Goal: Download file/media

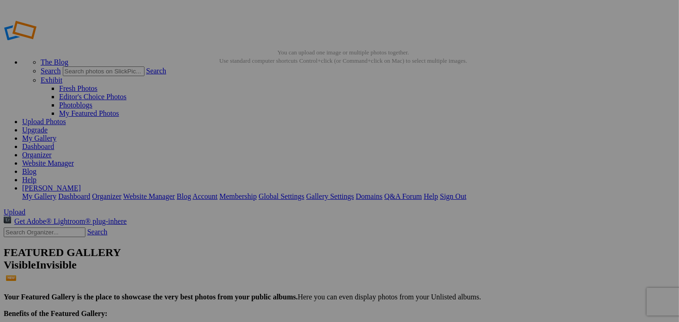
scroll to position [785, 0]
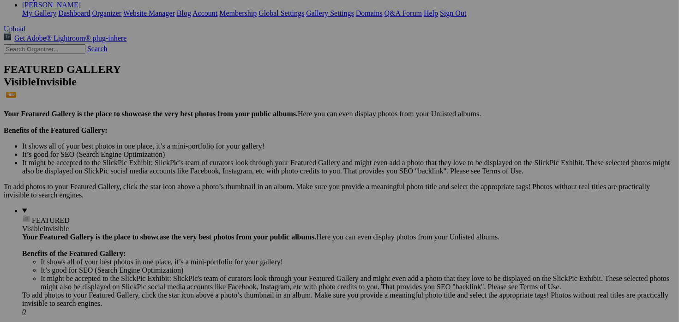
scroll to position [185, 0]
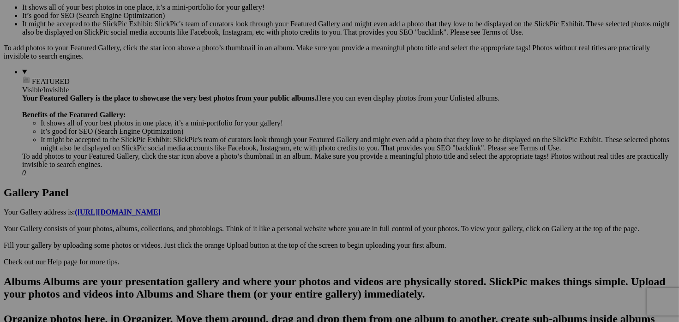
scroll to position [247, 0]
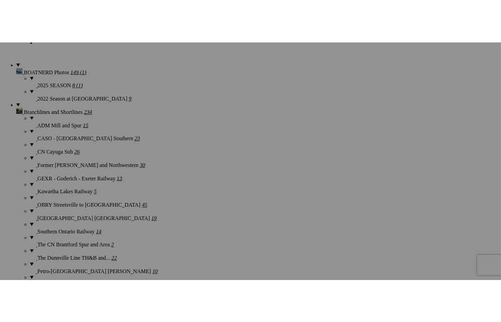
scroll to position [764, 0]
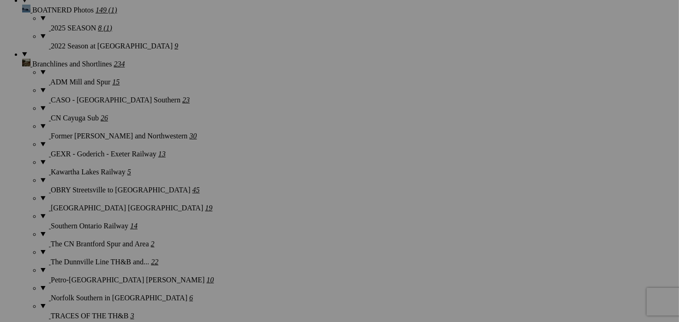
click at [332, 211] on img at bounding box center [339, 209] width 69 height 46
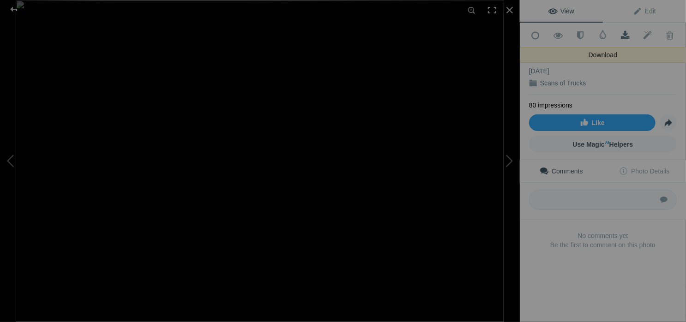
click at [624, 35] on span at bounding box center [625, 35] width 23 height 9
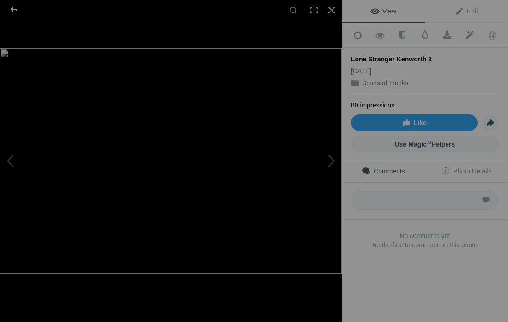
click at [13, 8] on div at bounding box center [13, 9] width 33 height 18
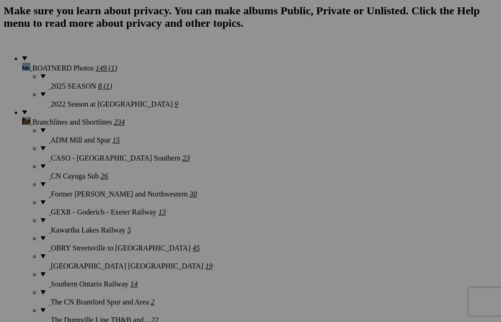
scroll to position [0, 0]
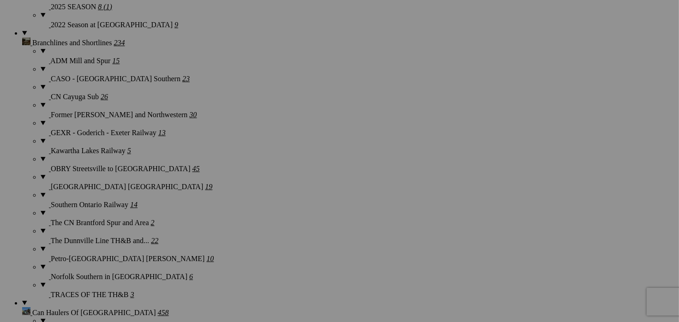
scroll to position [785, 0]
